Goal: Task Accomplishment & Management: Complete application form

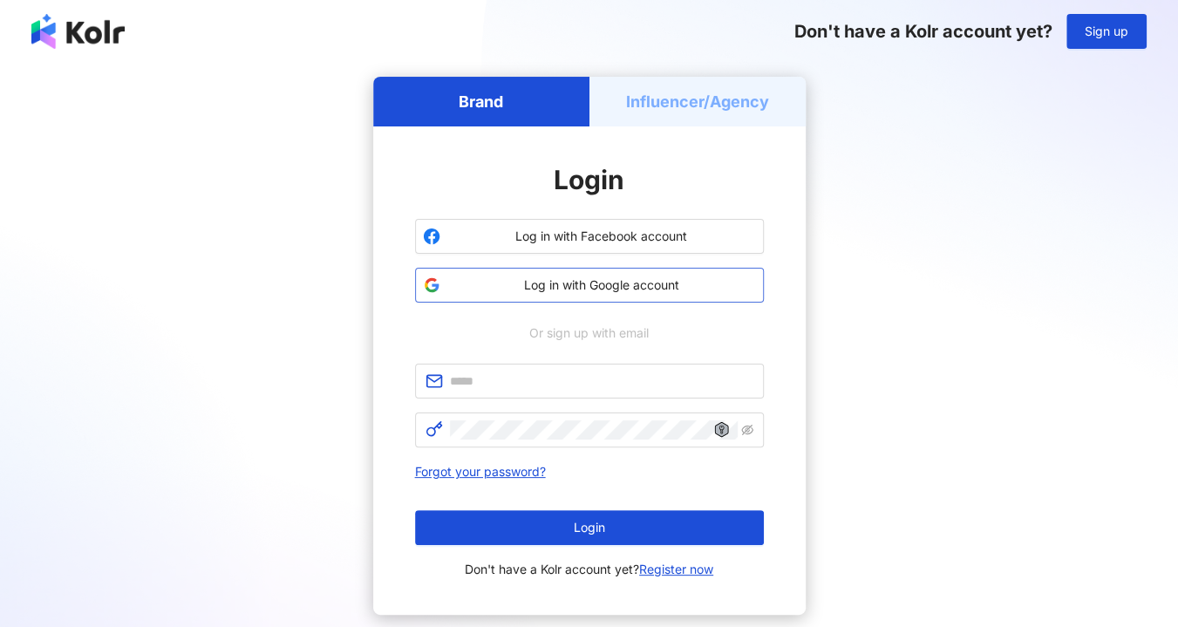
click at [645, 288] on span "Log in with Google account" at bounding box center [601, 285] width 309 height 17
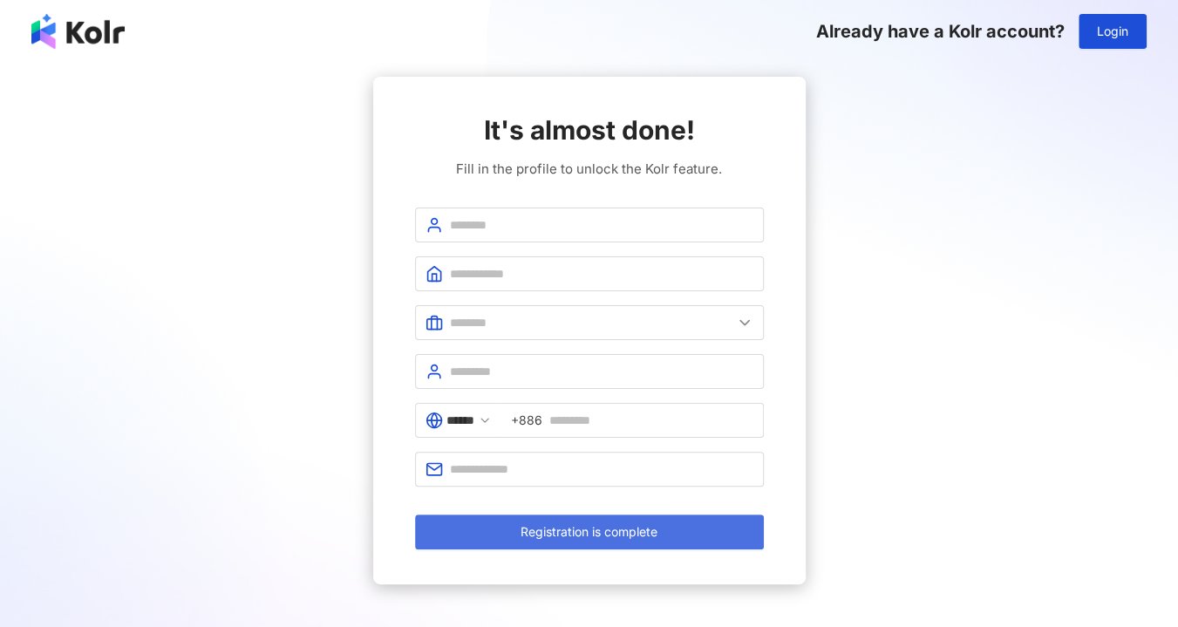
click at [718, 533] on button "Registration is complete" at bounding box center [589, 532] width 349 height 35
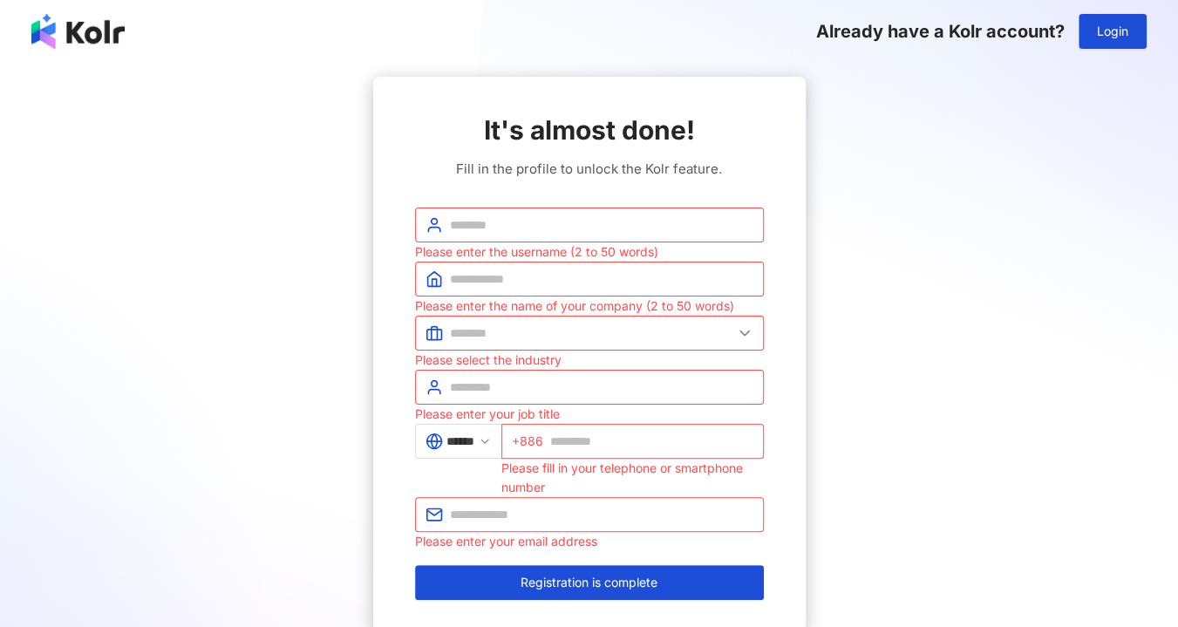
click at [671, 321] on span at bounding box center [589, 333] width 349 height 35
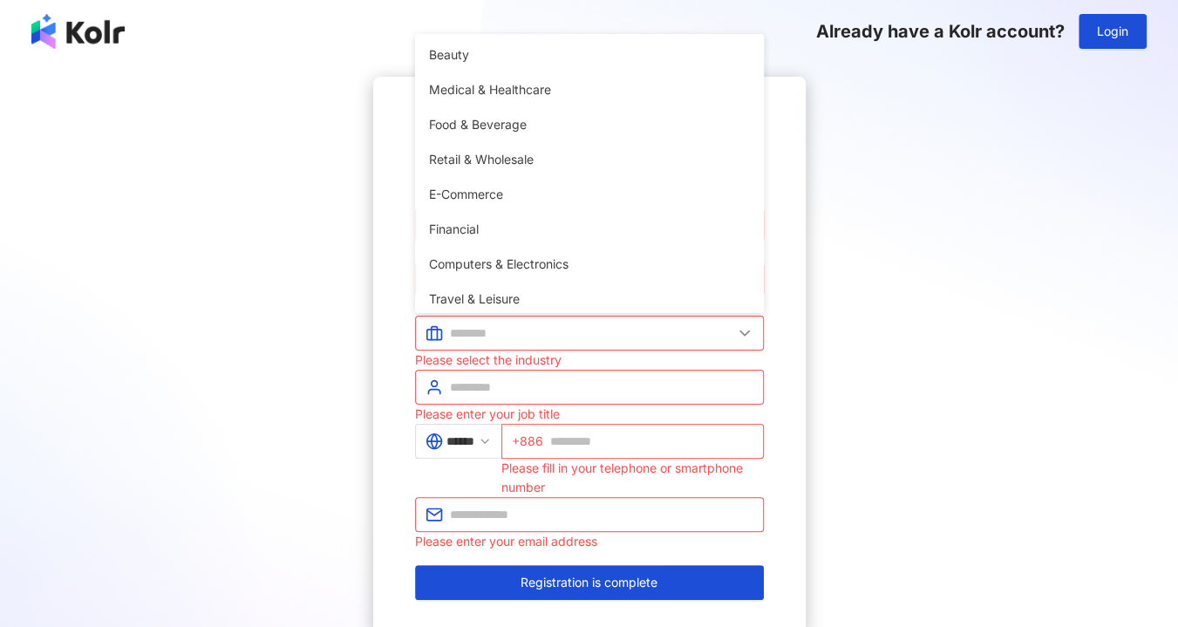
click at [871, 132] on div "It's almost done! Fill in the profile to unlock the Kolr feature. Please enter …" at bounding box center [589, 356] width 1137 height 558
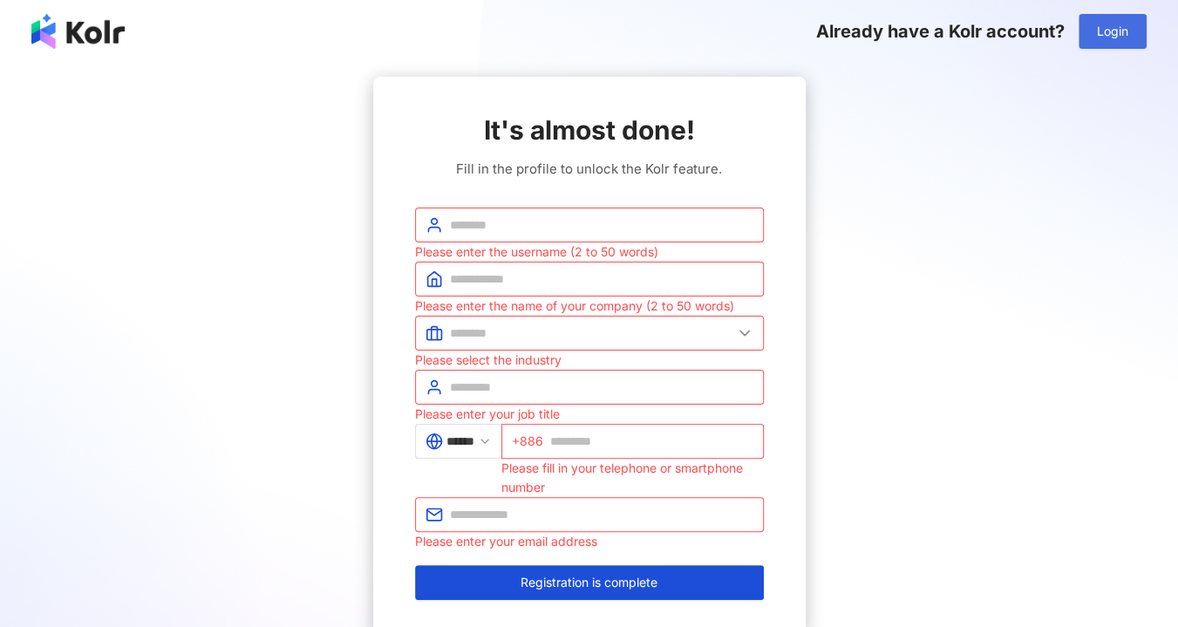
click at [1125, 43] on button "Login" at bounding box center [1113, 31] width 68 height 35
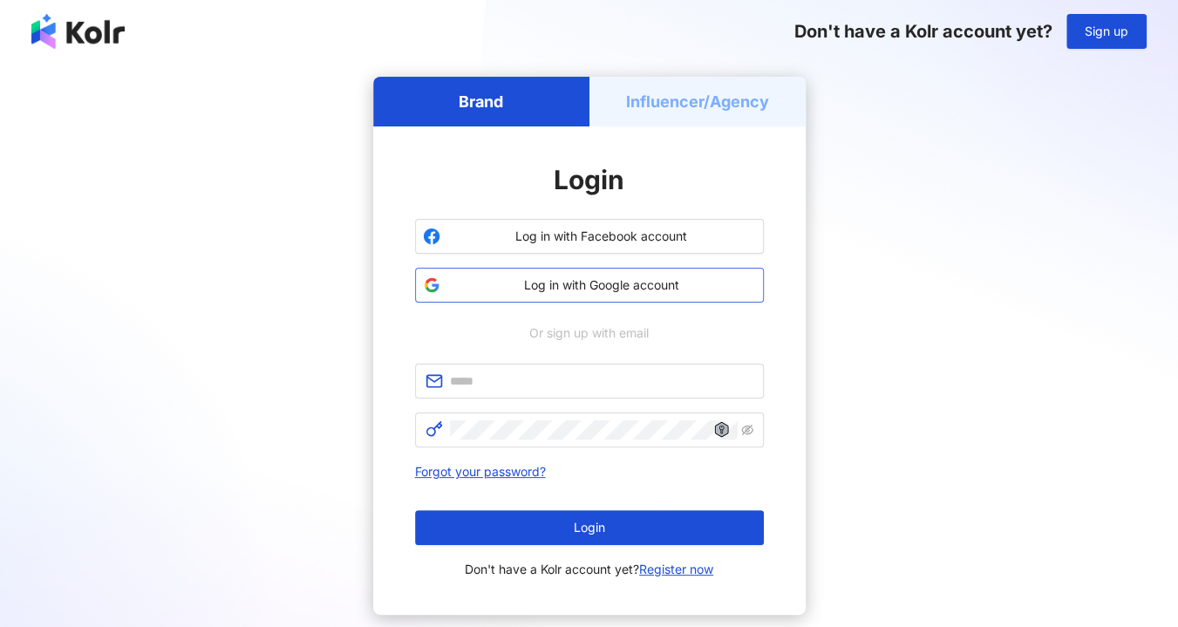
click at [655, 296] on button "Log in with Google account" at bounding box center [589, 285] width 349 height 35
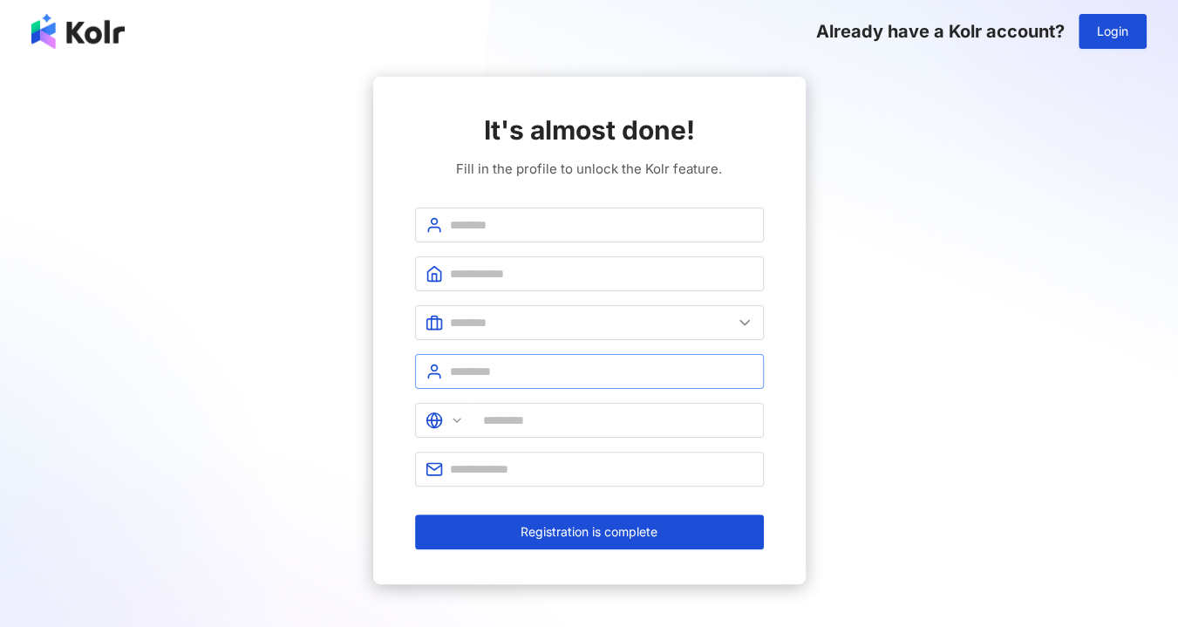
type input "******"
